Goal: Task Accomplishment & Management: Manage account settings

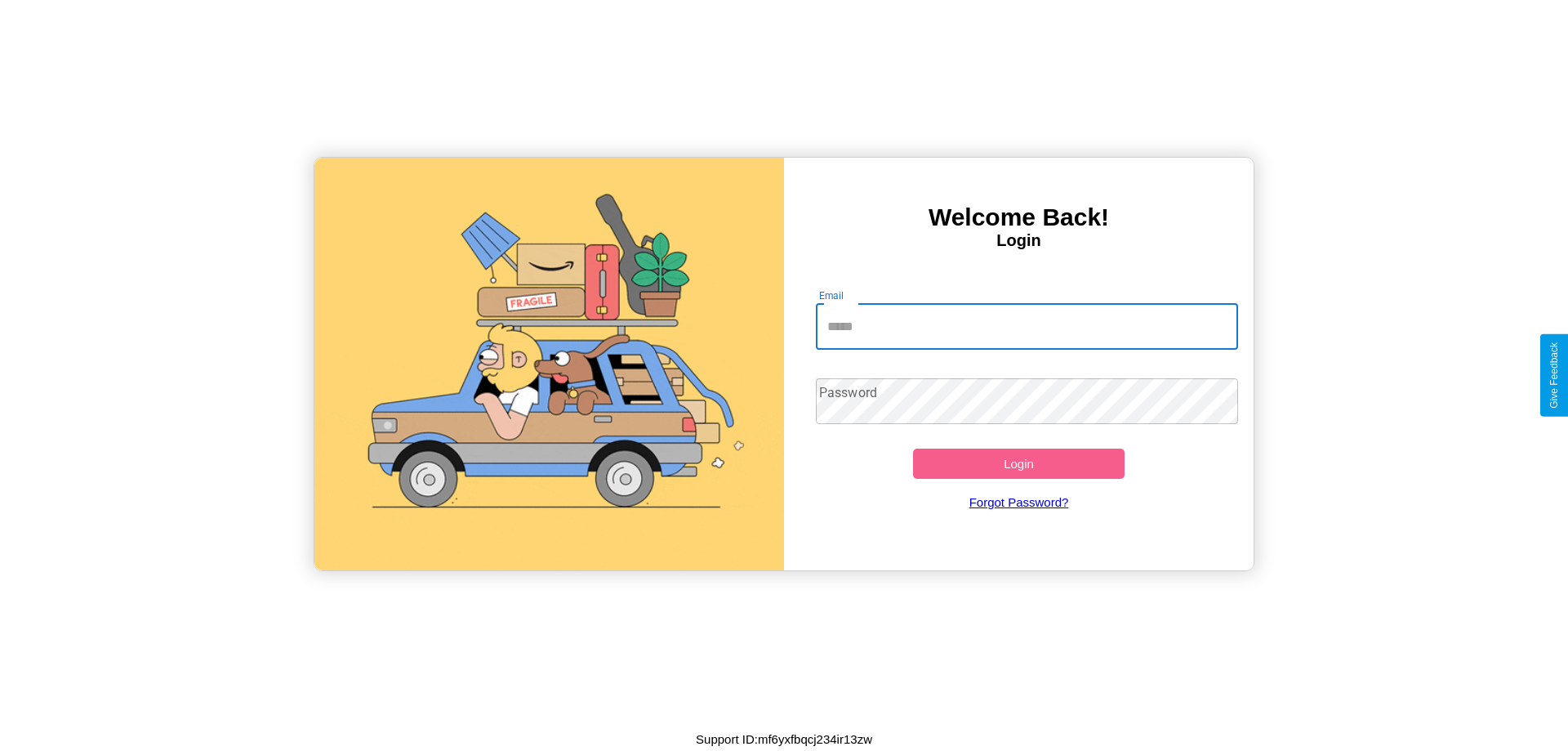
click at [1026, 326] on input "Email" at bounding box center [1027, 326] width 423 height 46
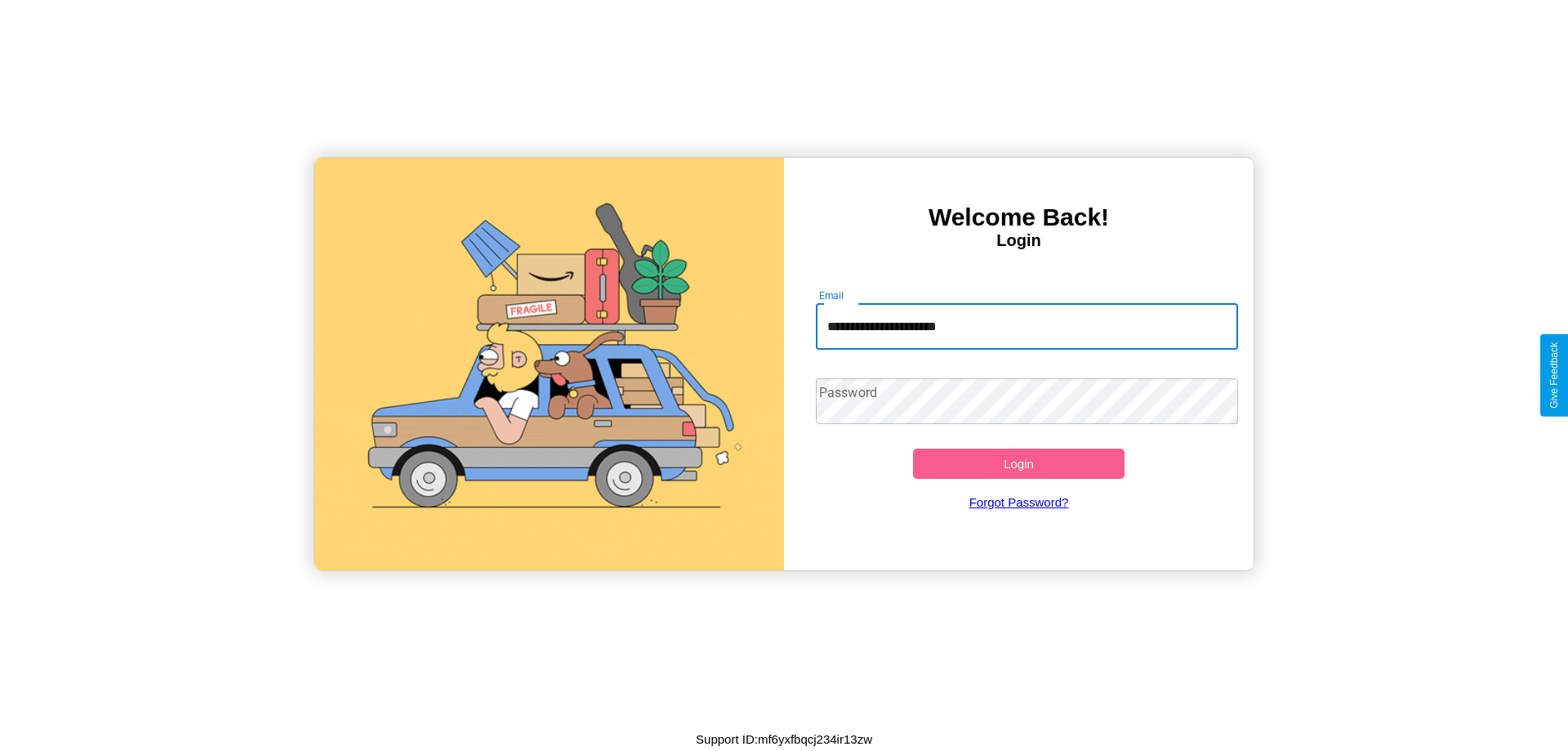
type input "**********"
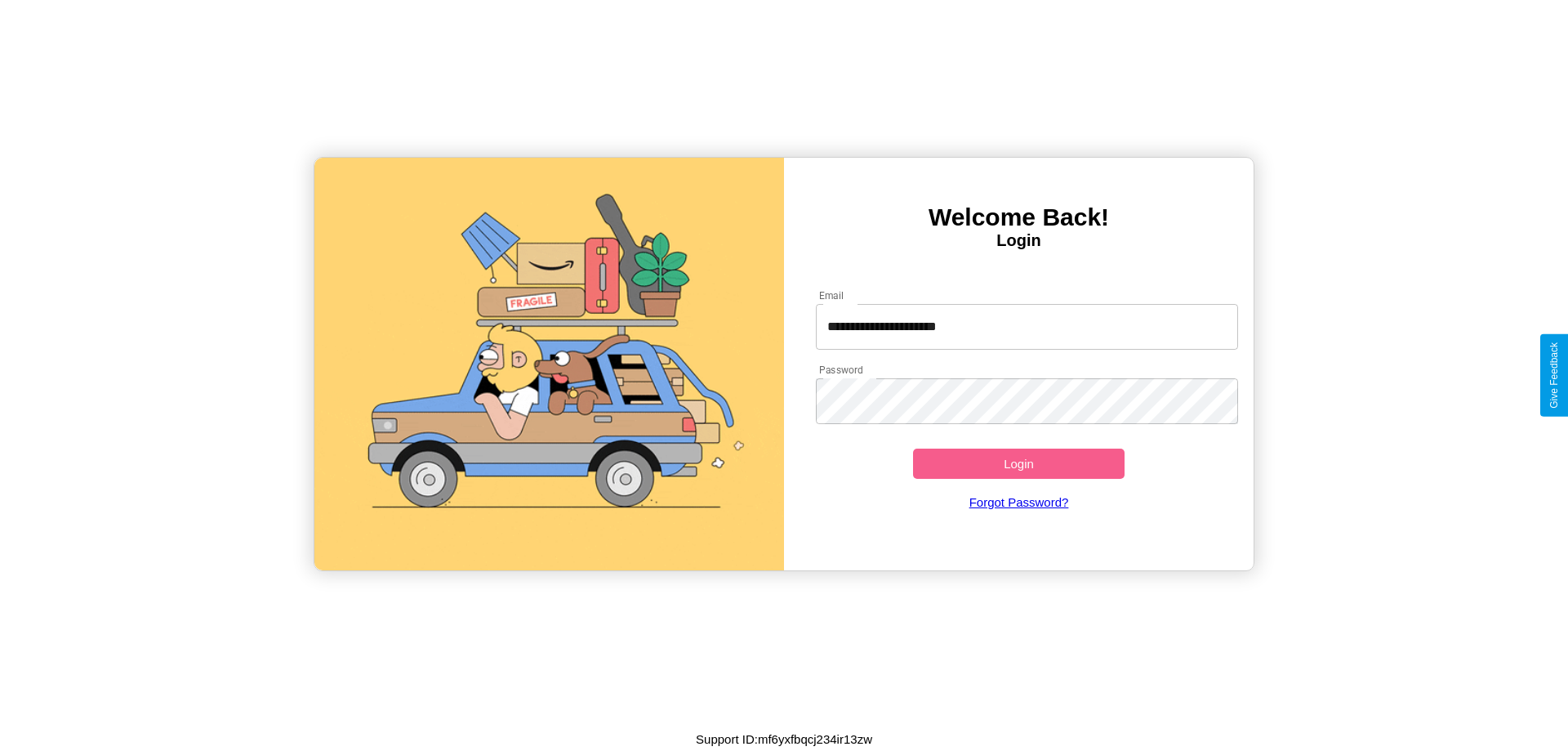
click at [1018, 463] on button "Login" at bounding box center [1018, 463] width 212 height 30
